Goal: Register for event/course

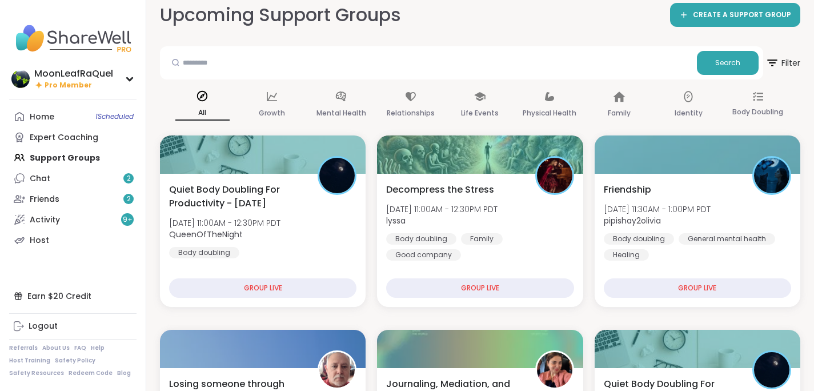
click at [209, 107] on p "All" at bounding box center [202, 113] width 54 height 15
click at [42, 120] on div "Home 1 Scheduled" at bounding box center [42, 116] width 25 height 11
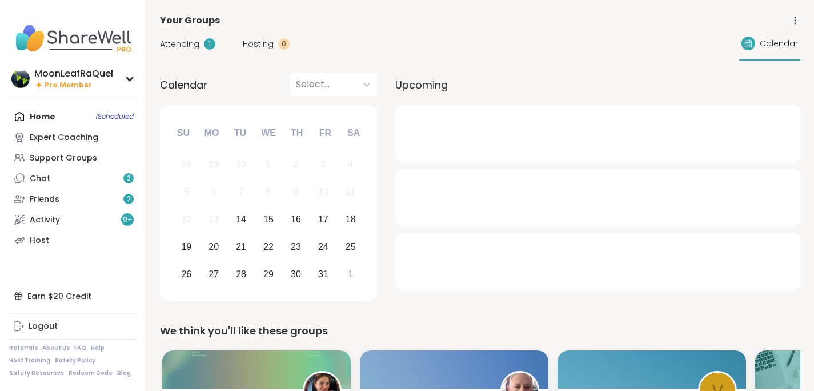
click at [194, 44] on span "Attending" at bounding box center [179, 44] width 39 height 12
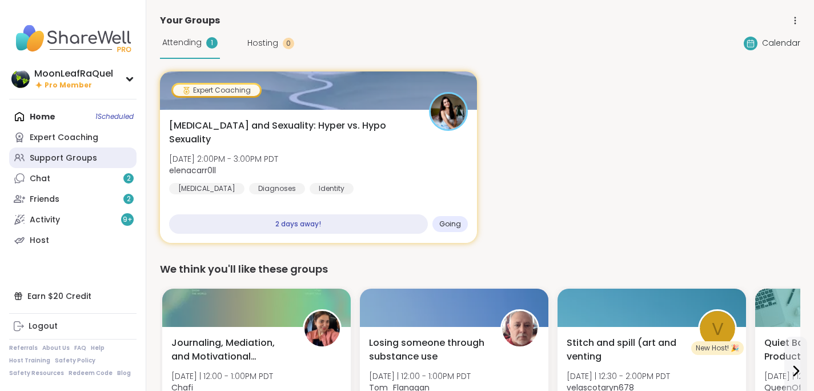
click at [43, 148] on link "Support Groups" at bounding box center [72, 157] width 127 height 21
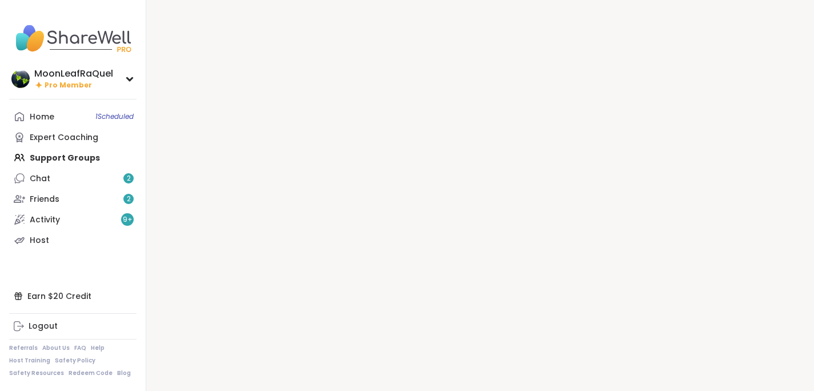
click at [43, 148] on div "Home 1 Scheduled Expert Coaching Support Groups Chat 2 Friends 2 Activity 9 + H…" at bounding box center [72, 178] width 127 height 144
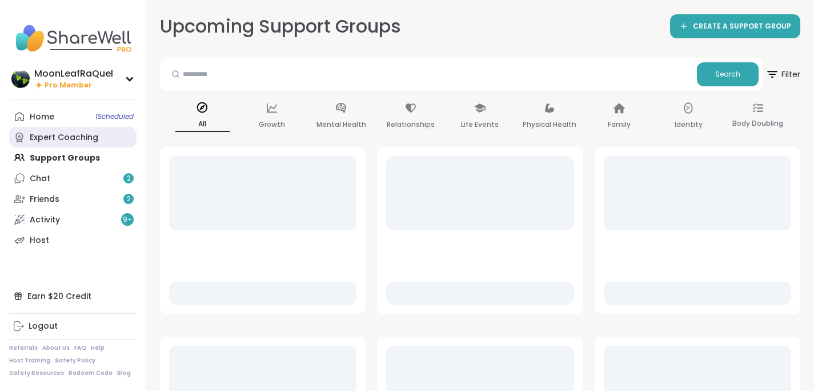
click at [47, 135] on div "Expert Coaching" at bounding box center [64, 137] width 69 height 11
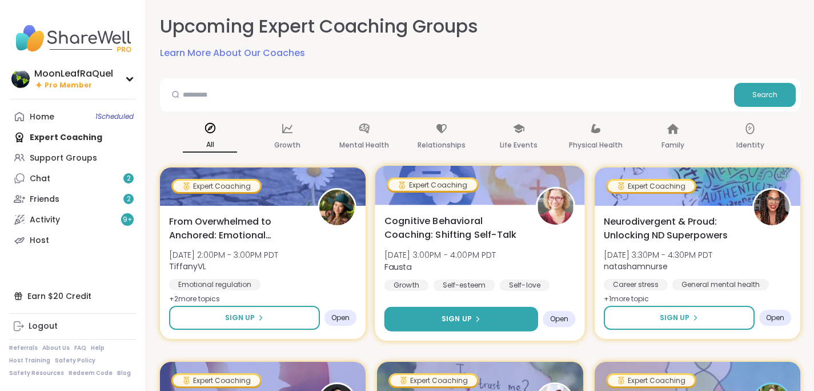
click at [466, 322] on span "Sign Up" at bounding box center [457, 319] width 30 height 10
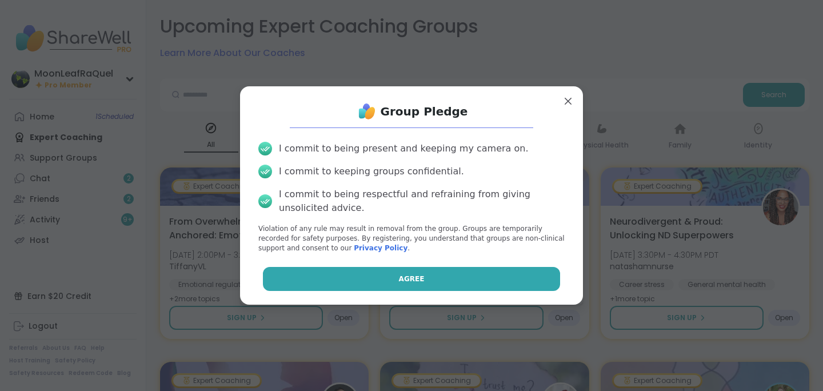
click at [458, 286] on button "Agree" at bounding box center [412, 279] width 298 height 24
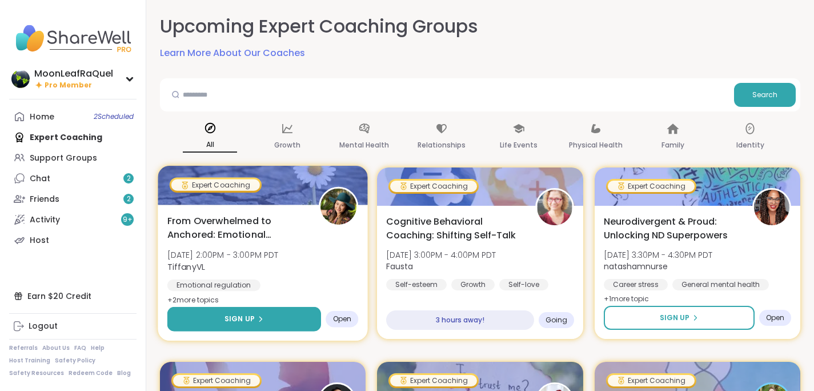
click at [260, 318] on icon at bounding box center [261, 319] width 2 height 5
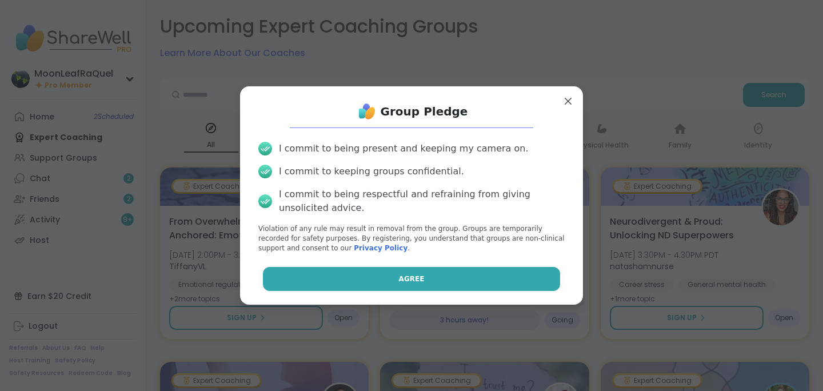
click at [381, 281] on button "Agree" at bounding box center [412, 279] width 298 height 24
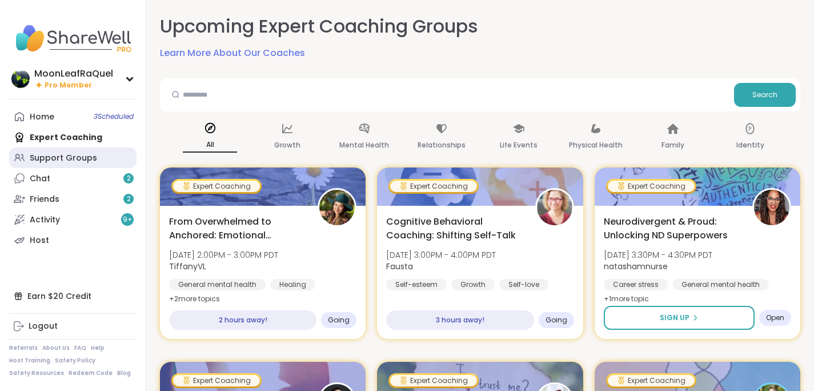
click at [61, 160] on div "Support Groups" at bounding box center [63, 158] width 67 height 11
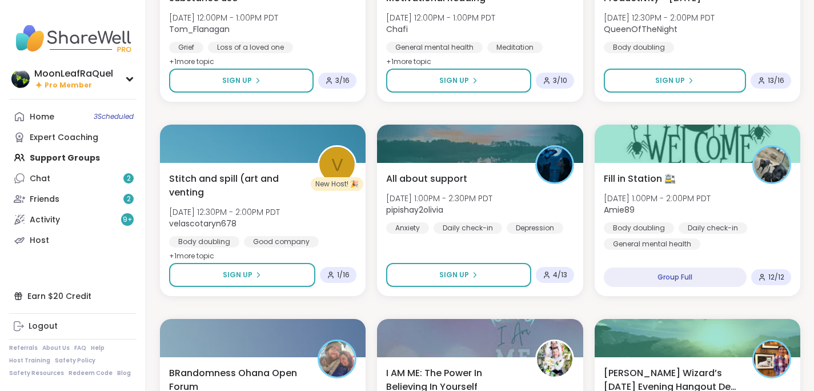
scroll to position [433, 0]
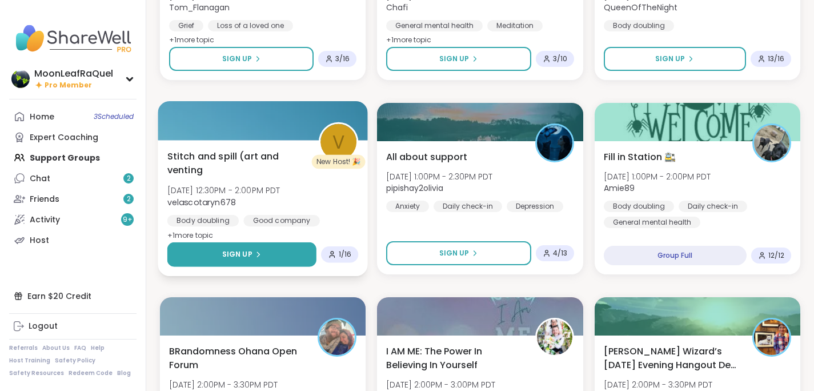
click at [297, 249] on button "Sign Up" at bounding box center [241, 254] width 149 height 25
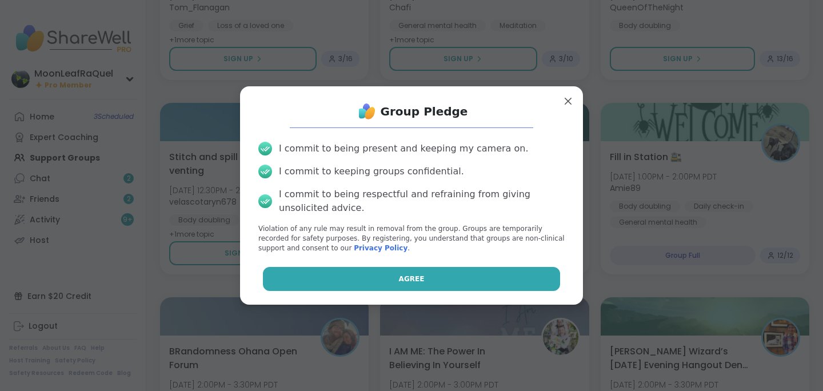
click at [317, 282] on button "Agree" at bounding box center [412, 279] width 298 height 24
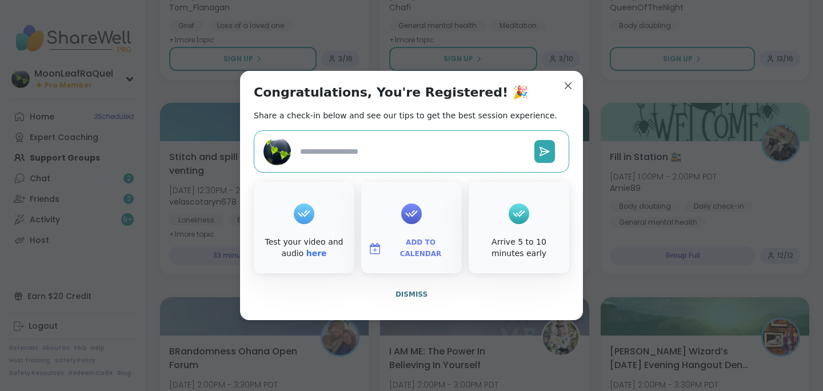
type textarea "*"
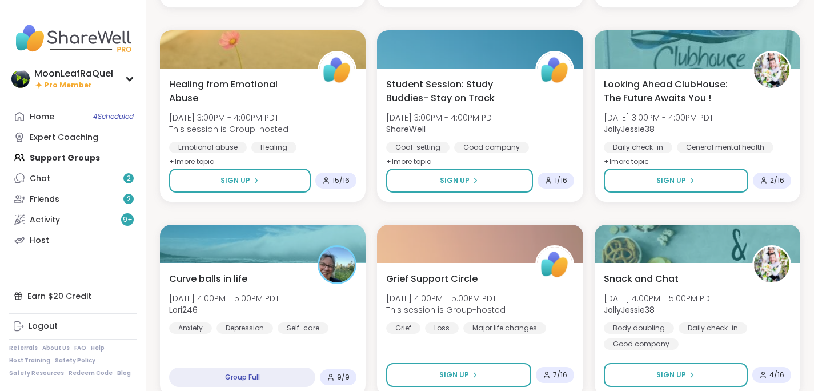
scroll to position [916, 0]
